Goal: Find specific page/section: Find specific page/section

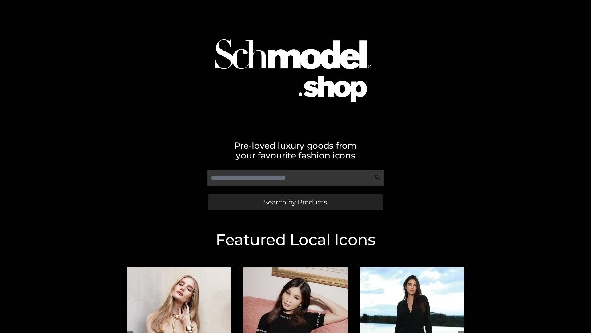
click at [295, 202] on span "Search by Products" at bounding box center [295, 202] width 63 height 6
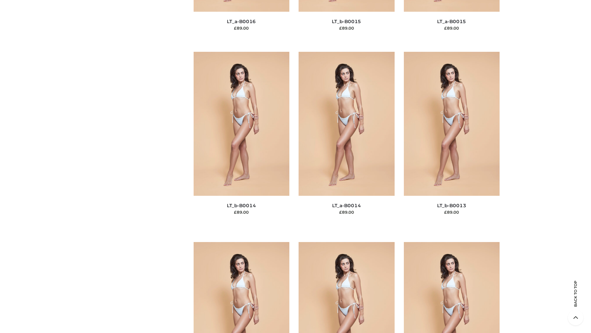
scroll to position [2191, 0]
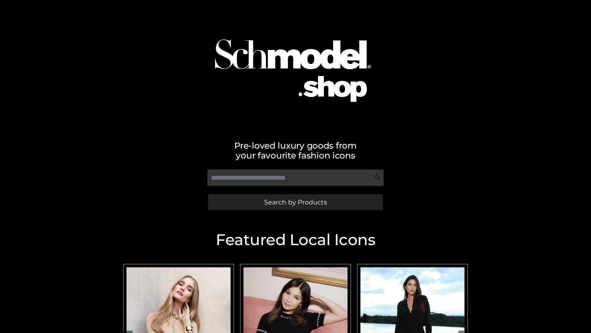
click at [295, 202] on span "Search by Products" at bounding box center [295, 202] width 63 height 6
